Goal: Information Seeking & Learning: Learn about a topic

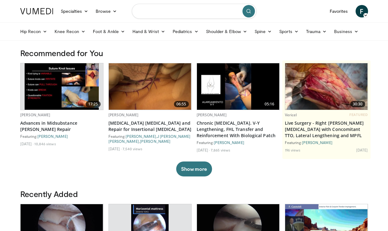
click at [158, 11] on input "Search topics, interventions" at bounding box center [194, 11] width 125 height 15
type input "**********"
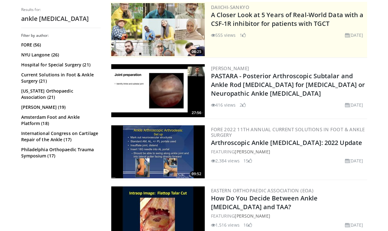
scroll to position [129, 0]
click at [141, 142] on img at bounding box center [158, 151] width 94 height 53
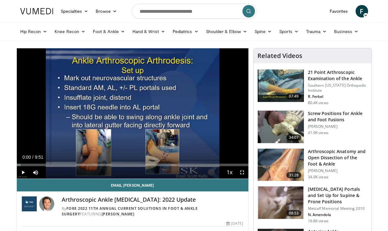
click at [24, 174] on span "Video Player" at bounding box center [23, 172] width 12 height 12
click at [241, 171] on span "Video Player" at bounding box center [242, 172] width 12 height 12
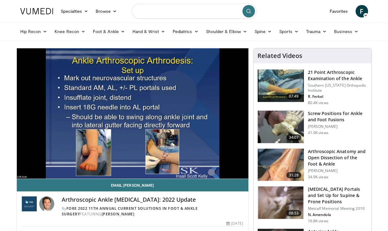
click at [170, 14] on input "Search topics, interventions" at bounding box center [194, 11] width 125 height 15
type input "**********"
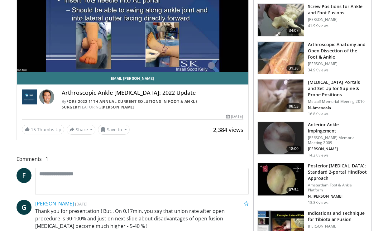
scroll to position [106, 0]
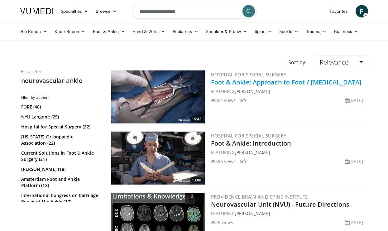
click at [240, 80] on link "Foot & Ankle: Approach to Foot / [MEDICAL_DATA]" at bounding box center [286, 82] width 151 height 8
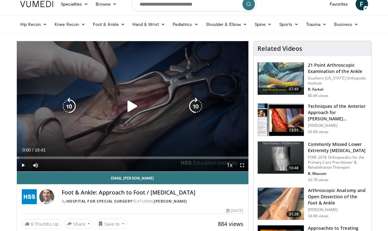
scroll to position [8, 0]
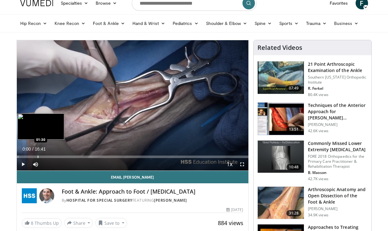
click at [38, 156] on div "Progress Bar" at bounding box center [38, 157] width 1 height 2
click at [27, 157] on div "Progress Bar" at bounding box center [27, 157] width 1 height 2
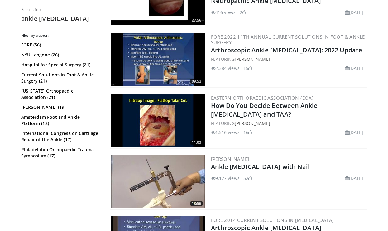
scroll to position [230, 0]
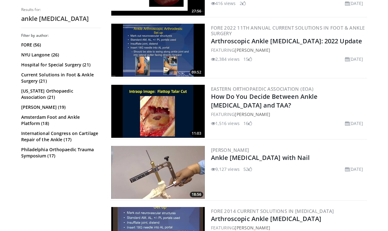
click at [151, 160] on img at bounding box center [158, 172] width 94 height 53
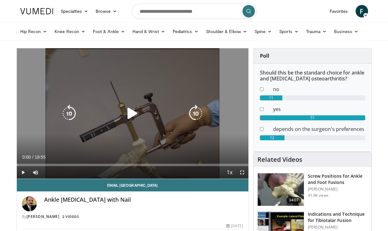
click at [131, 115] on icon "Video Player" at bounding box center [132, 113] width 17 height 17
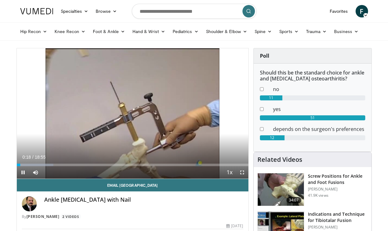
click at [244, 173] on span "Video Player" at bounding box center [242, 172] width 12 height 12
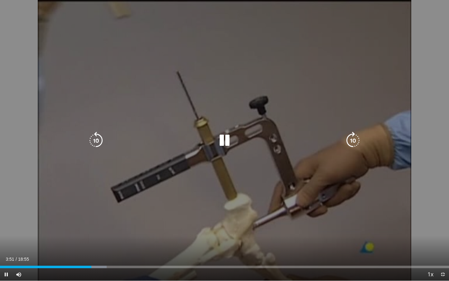
click at [228, 139] on icon "Video Player" at bounding box center [224, 140] width 17 height 17
click at [222, 139] on icon "Video Player" at bounding box center [224, 140] width 17 height 17
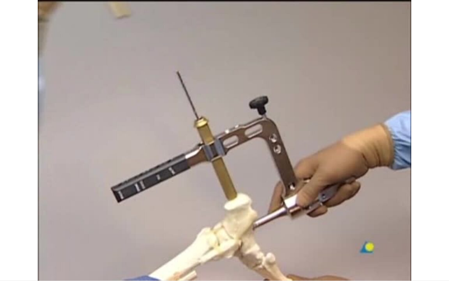
click at [8, 86] on div "10 seconds Tap to unmute" at bounding box center [224, 140] width 449 height 280
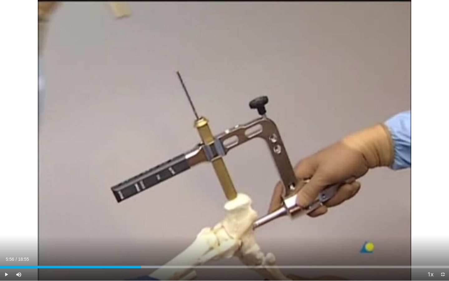
click at [140, 231] on div "Current Time 5:56 / Duration 18:55 Play Skip Backward Skip Forward Mute Loaded …" at bounding box center [224, 274] width 449 height 12
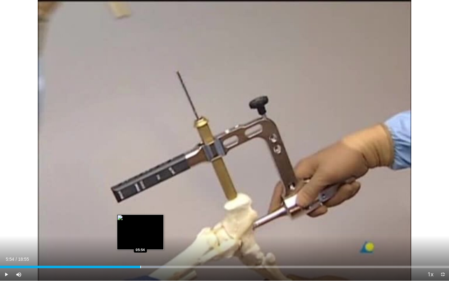
click at [140, 231] on div "Progress Bar" at bounding box center [140, 267] width 1 height 2
click at [139, 231] on div "Progress Bar" at bounding box center [139, 267] width 1 height 2
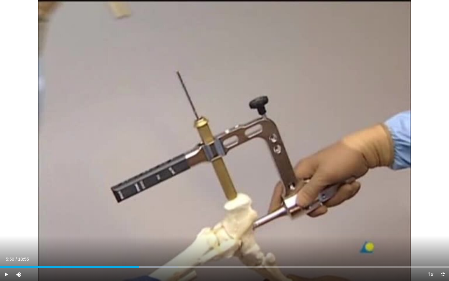
click at [139, 231] on div "Progress Bar" at bounding box center [139, 267] width 1 height 2
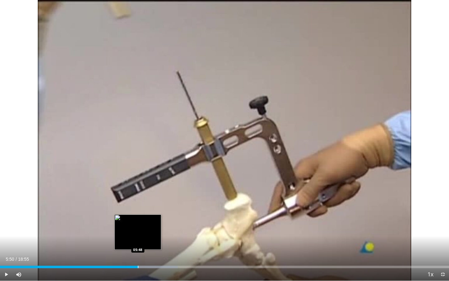
click at [138, 231] on div "Progress Bar" at bounding box center [138, 267] width 1 height 2
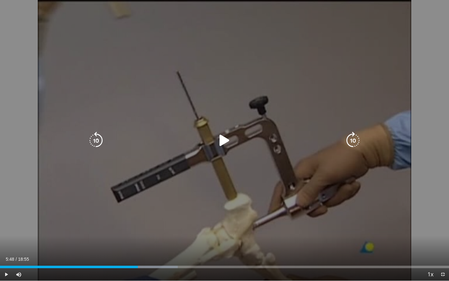
click at [223, 134] on icon "Video Player" at bounding box center [224, 140] width 17 height 17
click at [225, 143] on icon "Video Player" at bounding box center [224, 140] width 17 height 17
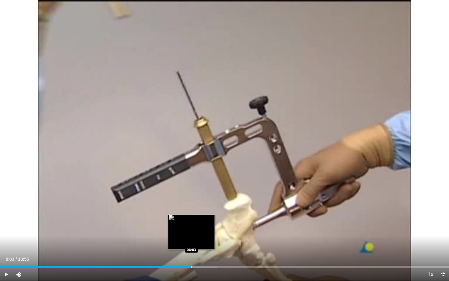
click at [192, 231] on div "Progress Bar" at bounding box center [192, 267] width 1 height 2
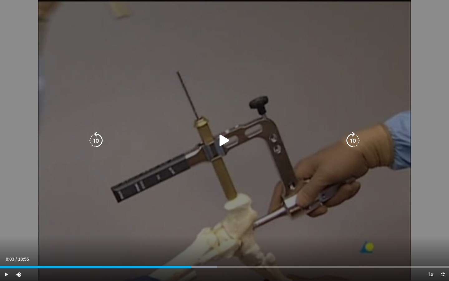
click at [229, 141] on icon "Video Player" at bounding box center [224, 140] width 17 height 17
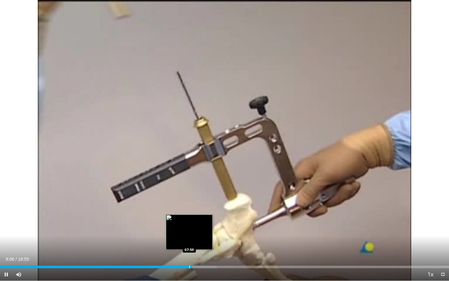
click at [189, 231] on div "Progress Bar" at bounding box center [189, 267] width 1 height 2
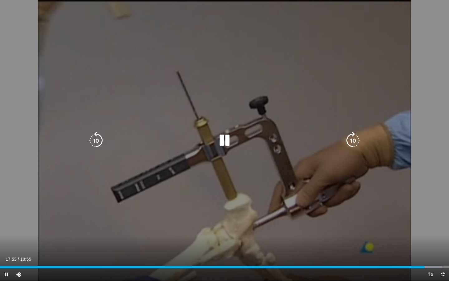
click at [221, 141] on icon "Video Player" at bounding box center [224, 140] width 17 height 17
click at [223, 139] on icon "Video Player" at bounding box center [224, 140] width 17 height 17
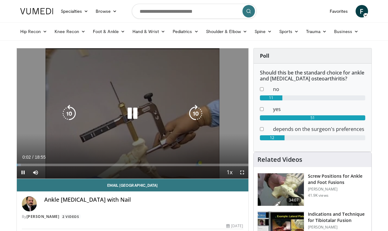
click at [86, 130] on div "10 seconds Tap to unmute" at bounding box center [133, 113] width 232 height 130
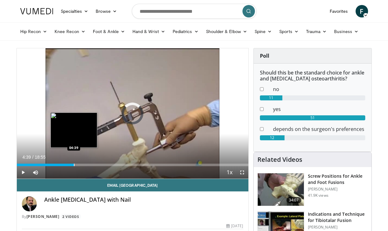
click at [74, 165] on div "Progress Bar" at bounding box center [74, 165] width 1 height 2
click at [72, 165] on div "Progress Bar" at bounding box center [72, 165] width 1 height 2
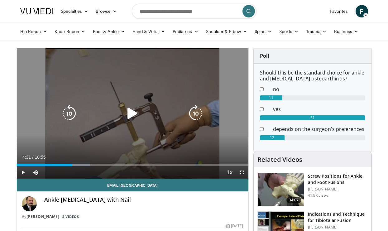
click at [135, 115] on icon "Video Player" at bounding box center [132, 113] width 17 height 17
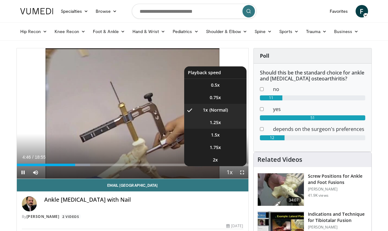
click at [219, 127] on li "1.25x" at bounding box center [215, 122] width 62 height 12
click at [220, 107] on li "1x" at bounding box center [215, 110] width 62 height 12
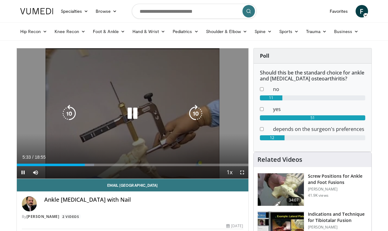
click at [134, 113] on icon "Video Player" at bounding box center [132, 113] width 17 height 17
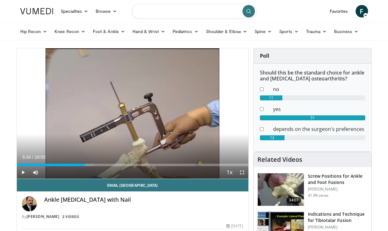
click at [162, 16] on input "Search topics, interventions" at bounding box center [194, 11] width 125 height 15
type input "**********"
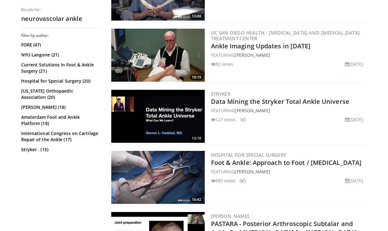
scroll to position [346, 0]
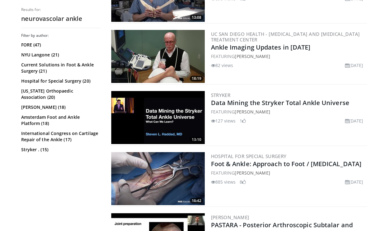
click at [175, 165] on img at bounding box center [158, 178] width 94 height 53
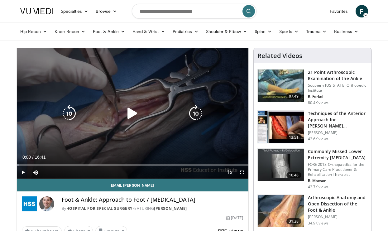
click at [131, 115] on icon "Video Player" at bounding box center [132, 113] width 17 height 17
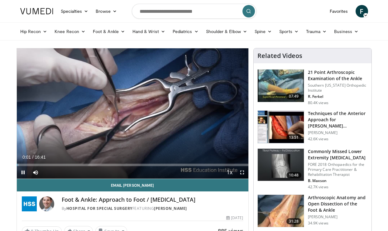
click at [243, 170] on span "Video Player" at bounding box center [242, 172] width 12 height 12
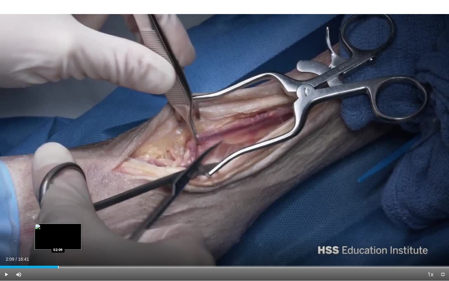
click at [58, 231] on div "Progress Bar" at bounding box center [58, 267] width 1 height 2
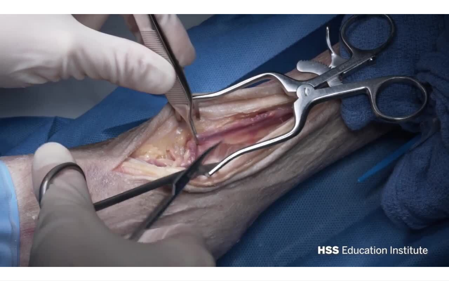
click at [90, 231] on video-js "**********" at bounding box center [224, 140] width 449 height 281
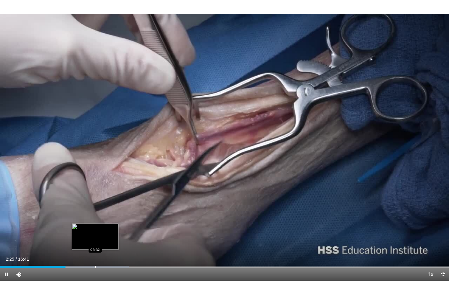
click at [95, 231] on div "Progress Bar" at bounding box center [95, 267] width 1 height 2
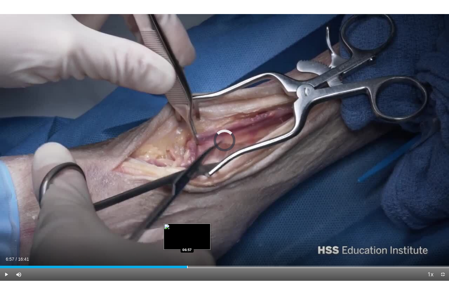
click at [187, 231] on div "Progress Bar" at bounding box center [187, 267] width 1 height 2
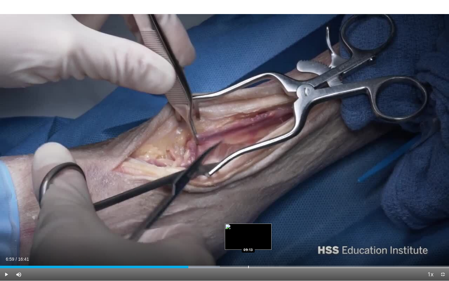
click at [248, 231] on div "Loaded : 48.97% 07:00 09:13" at bounding box center [224, 265] width 449 height 6
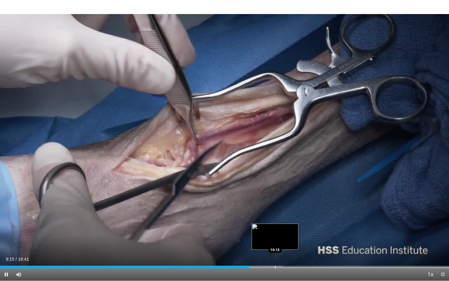
click at [275, 231] on div "Progress Bar" at bounding box center [275, 267] width 1 height 2
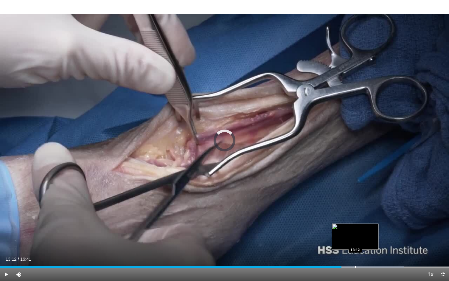
click at [355, 231] on div "Loaded : 89.96% 12:41 13:12" at bounding box center [224, 265] width 449 height 6
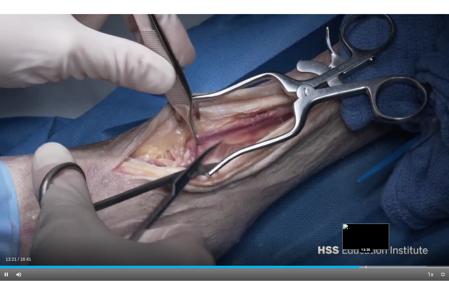
click at [366, 231] on div "Progress Bar" at bounding box center [366, 267] width 1 height 2
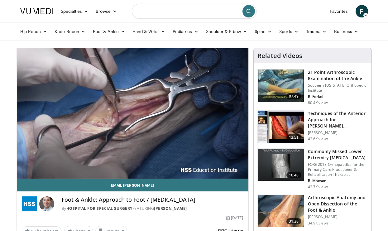
click at [204, 14] on input "Search topics, interventions" at bounding box center [194, 11] width 125 height 15
type input "**********"
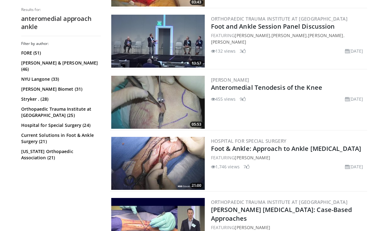
scroll to position [302, 0]
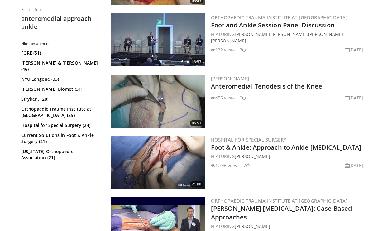
click at [174, 155] on img at bounding box center [158, 162] width 94 height 53
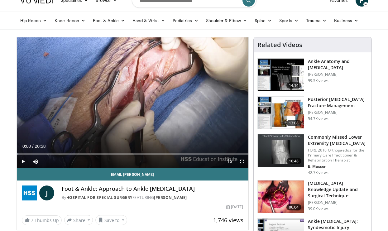
scroll to position [14, 0]
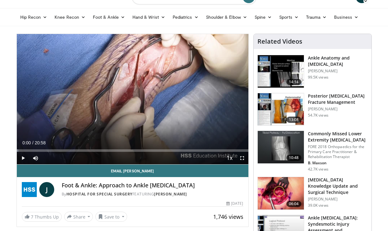
click at [23, 158] on span "Video Player" at bounding box center [23, 158] width 12 height 12
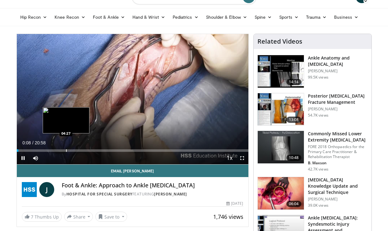
click at [66, 151] on div "Progress Bar" at bounding box center [66, 150] width 1 height 2
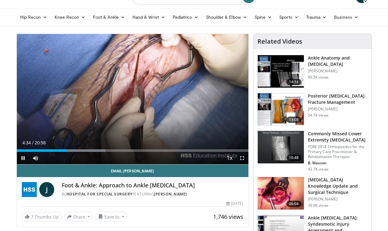
click at [243, 160] on span "Video Player" at bounding box center [242, 158] width 12 height 12
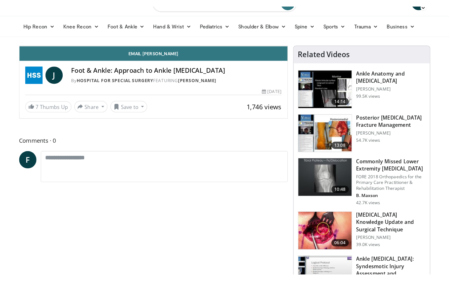
scroll to position [0, 0]
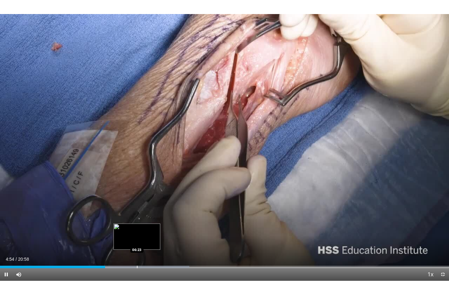
click at [137, 231] on div "Progress Bar" at bounding box center [137, 267] width 1 height 2
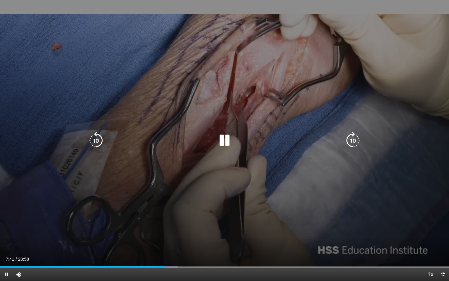
click at [223, 141] on icon "Video Player" at bounding box center [224, 140] width 17 height 17
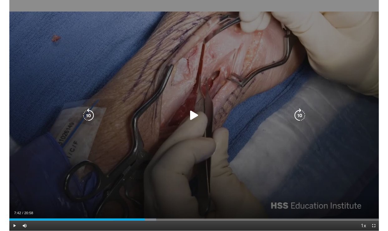
scroll to position [14, 0]
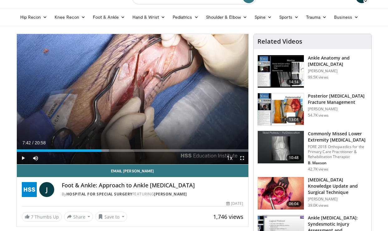
click at [20, 156] on span "Video Player" at bounding box center [23, 158] width 12 height 12
click at [241, 158] on span "Video Player" at bounding box center [242, 158] width 12 height 12
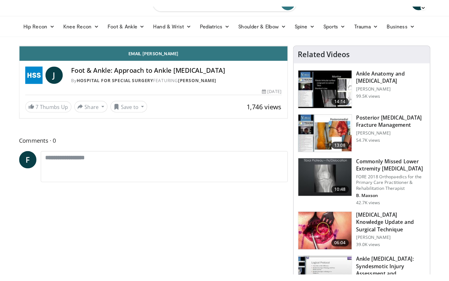
scroll to position [0, 0]
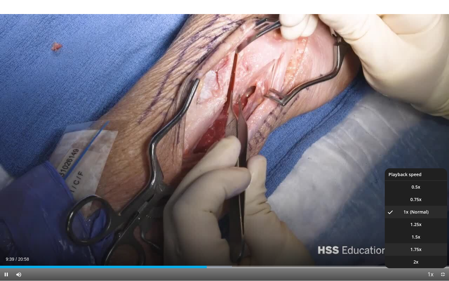
click at [388, 231] on span "1.75x" at bounding box center [416, 249] width 11 height 6
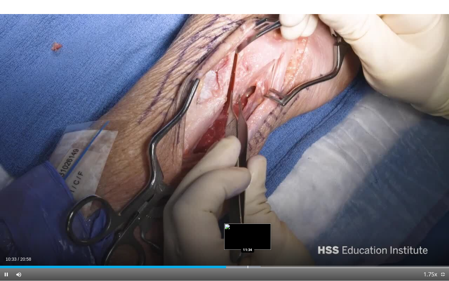
click at [248, 231] on div "Progress Bar" at bounding box center [248, 267] width 1 height 2
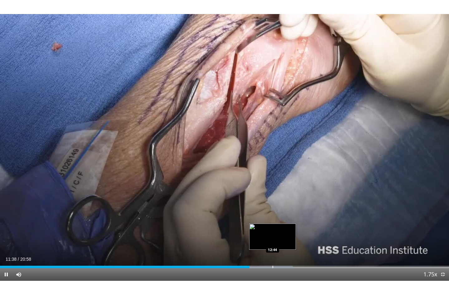
click at [273, 231] on div "Progress Bar" at bounding box center [273, 267] width 1 height 2
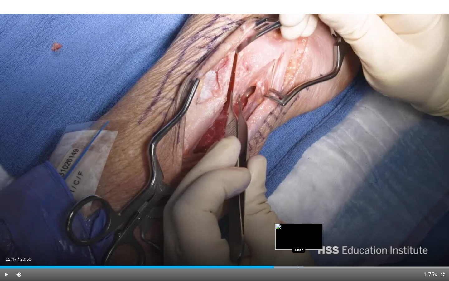
click at [299, 231] on div "Progress Bar" at bounding box center [299, 267] width 1 height 2
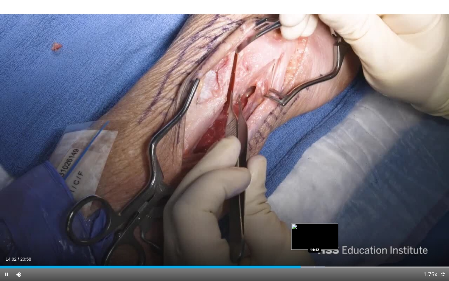
click at [315, 231] on div "Progress Bar" at bounding box center [315, 267] width 1 height 2
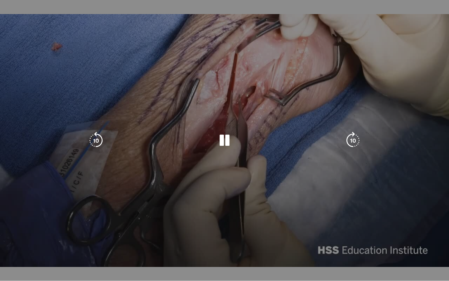
click at [339, 231] on div "Loaded : 78.71% 14:46 15:48" at bounding box center [224, 279] width 449 height 2
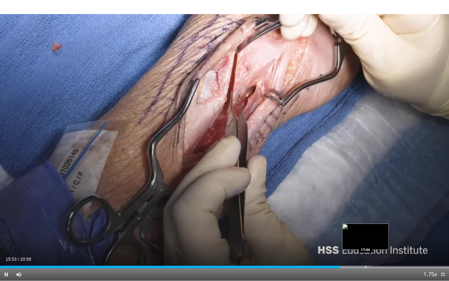
click at [366, 231] on div "Progress Bar" at bounding box center [366, 267] width 1 height 2
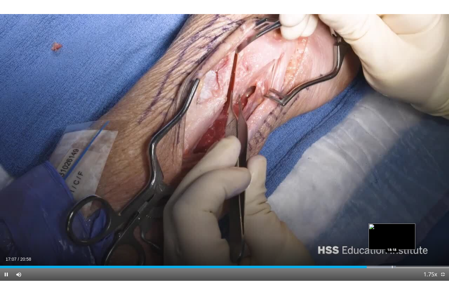
click at [388, 231] on div "Progress Bar" at bounding box center [392, 267] width 1 height 2
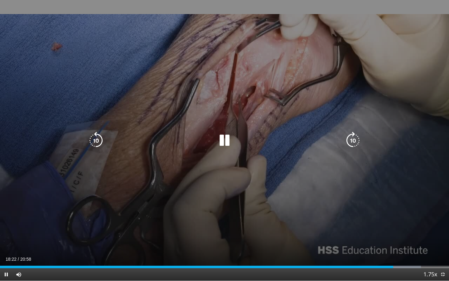
click at [388, 231] on div "Progress Bar" at bounding box center [389, 267] width 66 height 2
click at [388, 231] on div "19:13" at bounding box center [206, 267] width 412 height 2
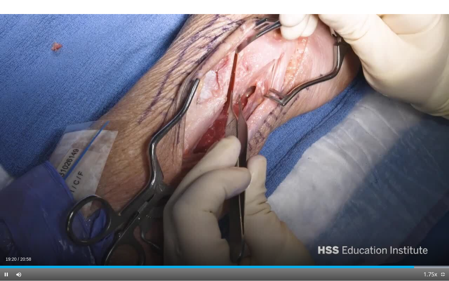
click at [6, 231] on span "Video Player" at bounding box center [6, 274] width 12 height 12
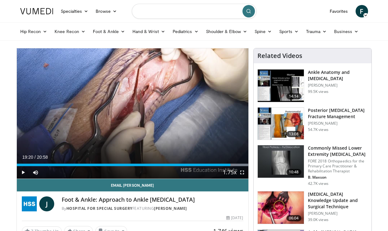
click at [172, 12] on input "Search topics, interventions" at bounding box center [194, 11] width 125 height 15
type input "**********"
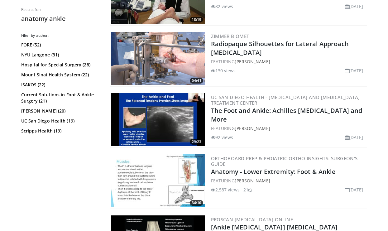
scroll to position [471, 0]
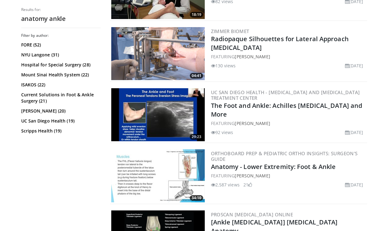
click at [165, 162] on img at bounding box center [158, 175] width 94 height 53
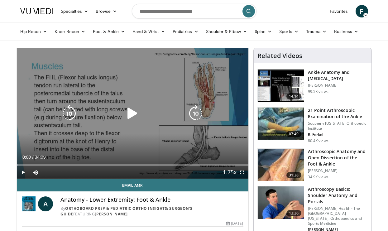
click at [132, 115] on icon "Video Player" at bounding box center [132, 113] width 17 height 17
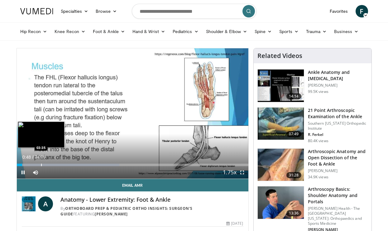
click at [41, 163] on div "Loaded : 44.39% 00:48 03:35" at bounding box center [133, 163] width 232 height 6
click at [39, 165] on div "Progress Bar" at bounding box center [39, 165] width 1 height 2
click at [37, 165] on div "Progress Bar" at bounding box center [37, 165] width 1 height 2
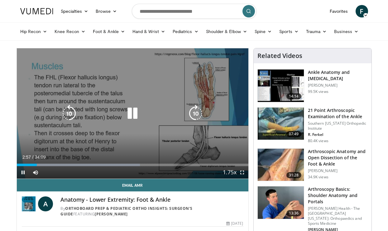
click at [33, 165] on div "02:58" at bounding box center [27, 165] width 20 height 2
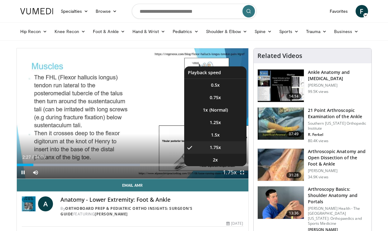
click at [228, 175] on span "Video Player" at bounding box center [230, 173] width 9 height 12
click at [215, 112] on li "1x" at bounding box center [215, 110] width 62 height 12
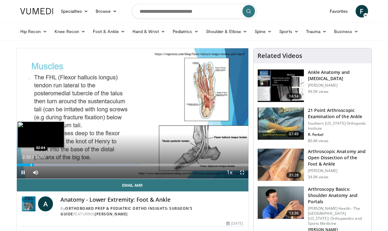
click at [30, 164] on div "02:33" at bounding box center [25, 165] width 17 height 2
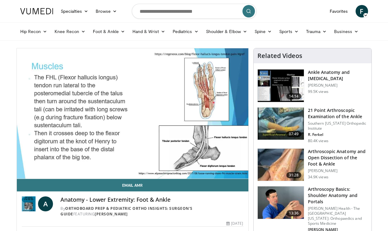
click at [32, 164] on div "10 seconds Tap to unmute" at bounding box center [133, 113] width 232 height 130
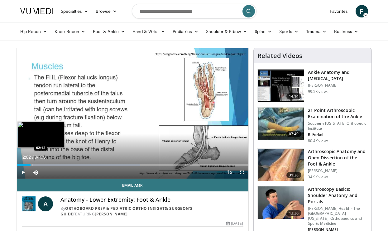
click at [32, 165] on div "Progress Bar" at bounding box center [32, 165] width 1 height 2
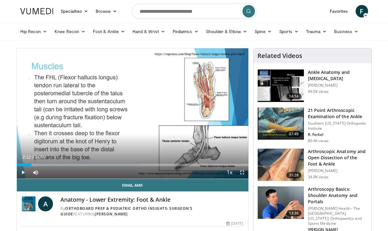
click at [22, 173] on span "Video Player" at bounding box center [23, 172] width 12 height 12
click at [22, 172] on span "Video Player" at bounding box center [23, 172] width 12 height 12
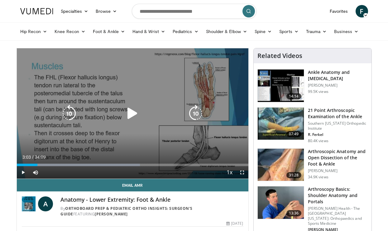
click at [129, 114] on icon "Video Player" at bounding box center [132, 113] width 17 height 17
click at [198, 115] on icon "Video Player" at bounding box center [195, 113] width 17 height 17
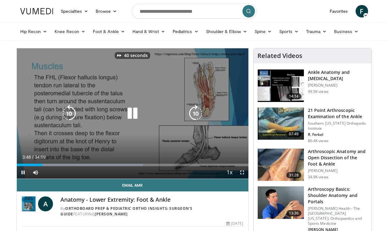
click at [198, 115] on icon "Video Player" at bounding box center [195, 113] width 17 height 17
click at [130, 112] on icon "Video Player" at bounding box center [132, 113] width 17 height 17
click at [129, 112] on icon "Video Player" at bounding box center [132, 113] width 17 height 17
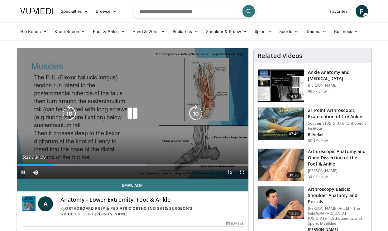
click at [193, 113] on icon "Video Player" at bounding box center [195, 113] width 17 height 17
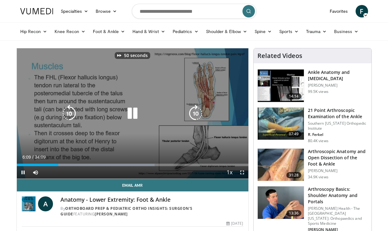
click at [193, 113] on icon "Video Player" at bounding box center [195, 113] width 17 height 17
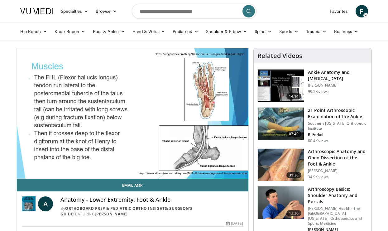
click at [193, 113] on div "60 seconds Tap to unmute" at bounding box center [133, 113] width 232 height 130
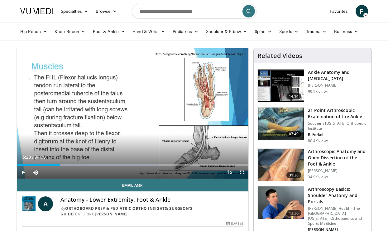
click at [193, 113] on div "60 seconds Tap to unmute" at bounding box center [133, 113] width 232 height 130
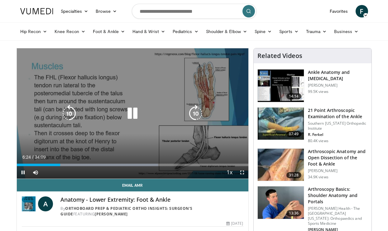
click at [193, 113] on icon "Video Player" at bounding box center [195, 113] width 17 height 17
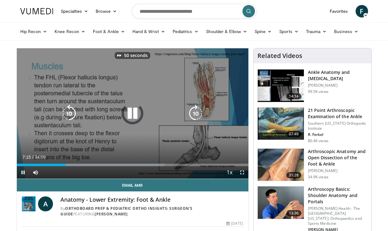
click at [193, 113] on icon "Video Player" at bounding box center [195, 113] width 17 height 17
click at [73, 113] on icon "Video Player" at bounding box center [69, 113] width 17 height 17
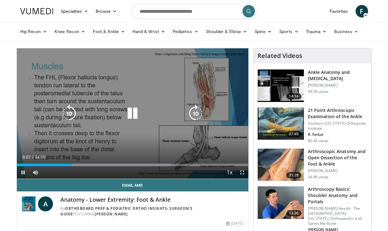
click at [194, 109] on icon "Video Player" at bounding box center [195, 113] width 17 height 17
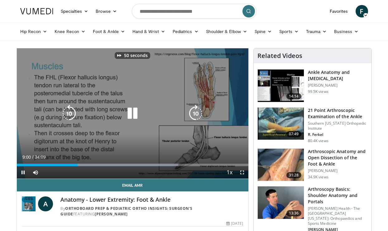
click at [194, 109] on icon "Video Player" at bounding box center [195, 113] width 17 height 17
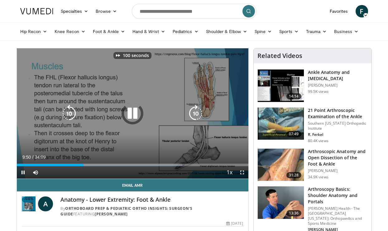
click at [194, 109] on icon "Video Player" at bounding box center [195, 113] width 17 height 17
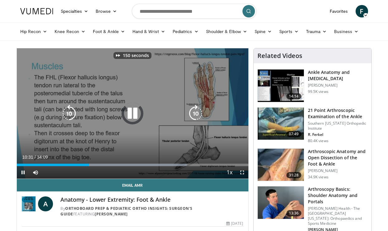
click at [194, 109] on icon "Video Player" at bounding box center [195, 113] width 17 height 17
click at [194, 115] on icon "Video Player" at bounding box center [195, 113] width 17 height 17
click at [191, 106] on icon "Video Player" at bounding box center [195, 113] width 17 height 17
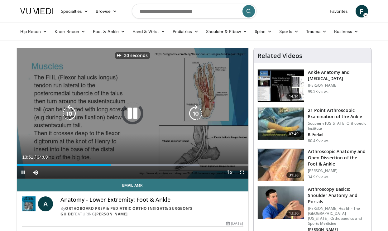
click at [191, 106] on icon "Video Player" at bounding box center [195, 113] width 17 height 17
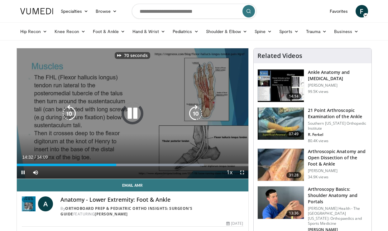
click at [191, 106] on icon "Video Player" at bounding box center [195, 113] width 17 height 17
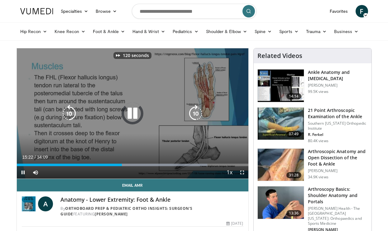
click at [191, 106] on icon "Video Player" at bounding box center [195, 113] width 17 height 17
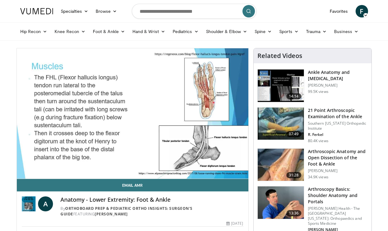
click at [194, 114] on div "150 seconds Tap to unmute" at bounding box center [133, 113] width 232 height 130
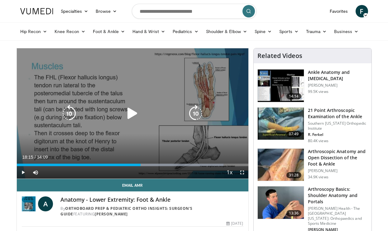
click at [193, 110] on icon "Video Player" at bounding box center [195, 113] width 17 height 17
click at [127, 117] on icon "Video Player" at bounding box center [132, 113] width 17 height 17
click at [193, 112] on icon "Video Player" at bounding box center [195, 113] width 17 height 17
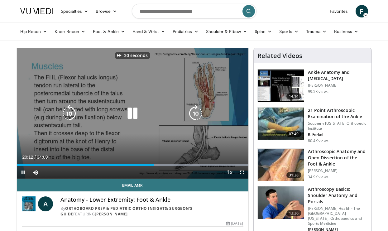
click at [193, 112] on icon "Video Player" at bounding box center [195, 113] width 17 height 17
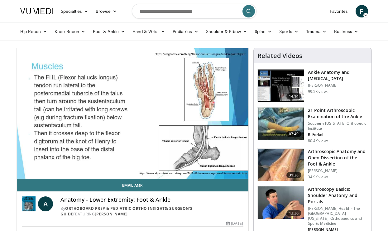
click at [193, 112] on div "50 seconds Tap to unmute" at bounding box center [133, 113] width 232 height 130
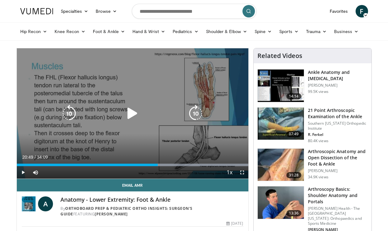
click at [193, 114] on icon "Video Player" at bounding box center [195, 113] width 17 height 17
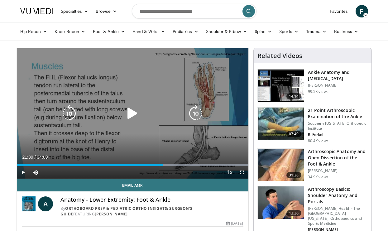
click at [129, 116] on icon "Video Player" at bounding box center [132, 113] width 17 height 17
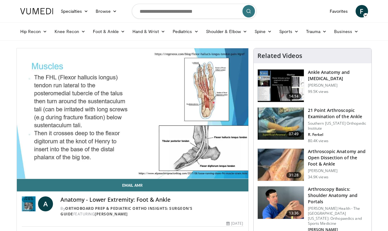
click at [200, 113] on div "50 seconds Tap to unmute" at bounding box center [133, 113] width 232 height 130
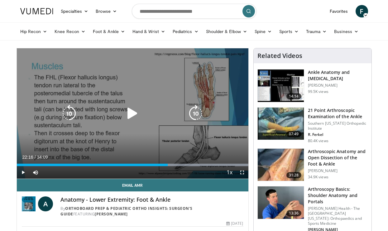
click at [199, 115] on icon "Video Player" at bounding box center [195, 113] width 17 height 17
click at [191, 114] on icon "Video Player" at bounding box center [195, 113] width 17 height 17
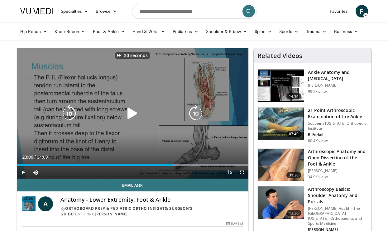
click at [191, 114] on icon "Video Player" at bounding box center [195, 113] width 17 height 17
click at [128, 113] on icon "Video Player" at bounding box center [132, 113] width 17 height 17
click at [195, 110] on icon "Video Player" at bounding box center [195, 113] width 17 height 17
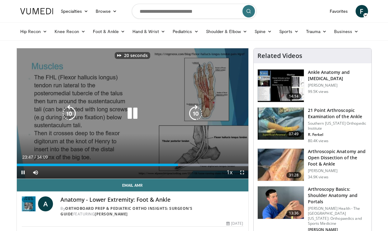
click at [195, 110] on icon "Video Player" at bounding box center [195, 113] width 17 height 17
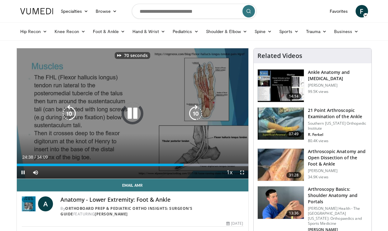
click at [195, 110] on icon "Video Player" at bounding box center [195, 113] width 17 height 17
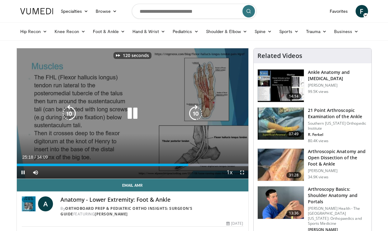
click at [195, 110] on icon "Video Player" at bounding box center [195, 113] width 17 height 17
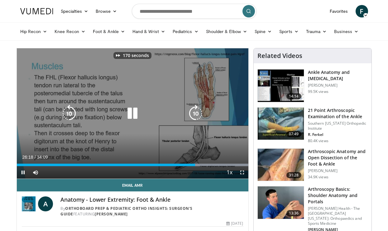
click at [195, 110] on icon "Video Player" at bounding box center [195, 113] width 17 height 17
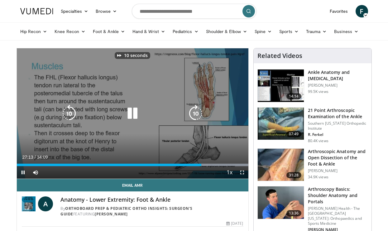
click at [195, 110] on icon "Video Player" at bounding box center [195, 113] width 17 height 17
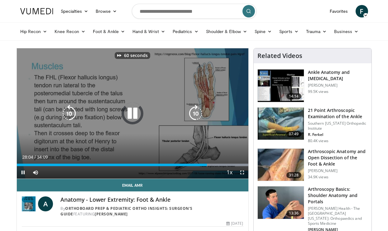
click at [195, 110] on icon "Video Player" at bounding box center [195, 113] width 17 height 17
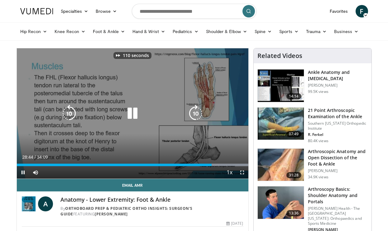
click at [195, 110] on icon "Video Player" at bounding box center [195, 113] width 17 height 17
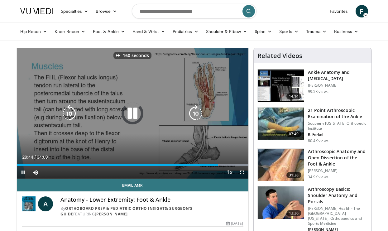
click at [195, 110] on icon "Video Player" at bounding box center [195, 113] width 17 height 17
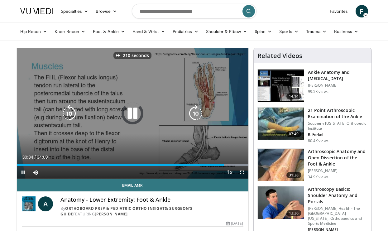
click at [195, 110] on icon "Video Player" at bounding box center [195, 113] width 17 height 17
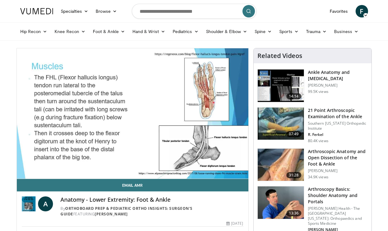
click at [195, 110] on div "250 seconds Tap to unmute" at bounding box center [133, 113] width 232 height 130
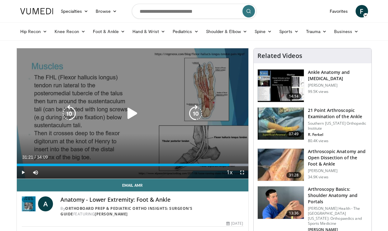
click at [194, 116] on icon "Video Player" at bounding box center [195, 113] width 17 height 17
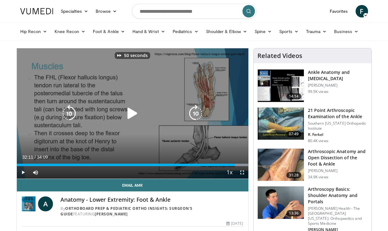
click at [194, 116] on icon "Video Player" at bounding box center [195, 113] width 17 height 17
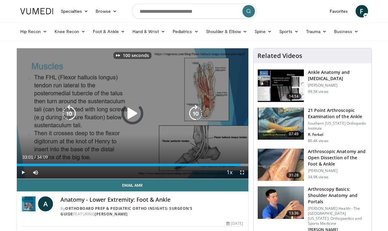
click at [194, 116] on icon "Video Player" at bounding box center [195, 113] width 17 height 17
click at [132, 113] on icon "Video Player" at bounding box center [132, 113] width 17 height 17
click at [202, 115] on icon "Video Player" at bounding box center [195, 113] width 17 height 17
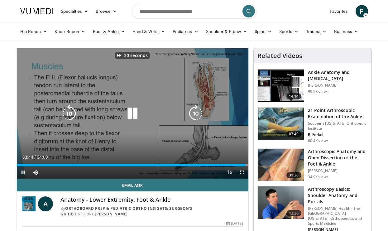
click at [202, 115] on icon "Video Player" at bounding box center [195, 113] width 17 height 17
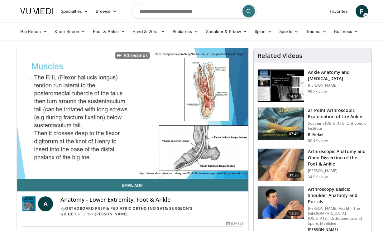
click at [293, 167] on img at bounding box center [281, 165] width 46 height 32
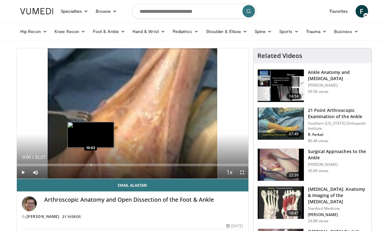
click at [90, 163] on div "Loaded : 0.53% 00:00 10:02" at bounding box center [133, 163] width 232 height 6
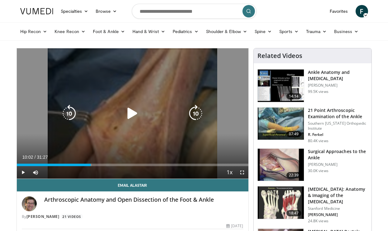
click at [134, 113] on icon "Video Player" at bounding box center [132, 113] width 17 height 17
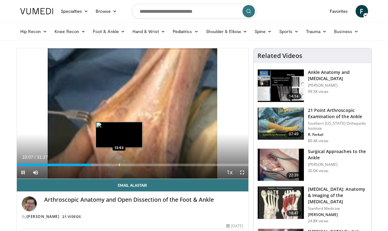
click at [119, 165] on div "Progress Bar" at bounding box center [119, 165] width 1 height 2
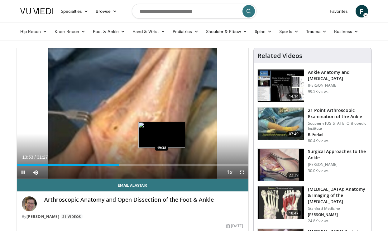
click at [162, 165] on div "Progress Bar" at bounding box center [162, 165] width 1 height 2
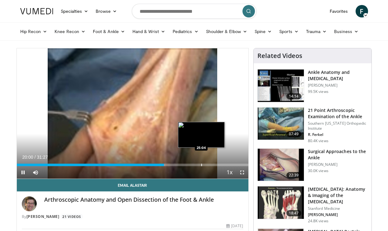
click at [202, 166] on div "Progress Bar" at bounding box center [202, 165] width 1 height 2
